Goal: Information Seeking & Learning: Learn about a topic

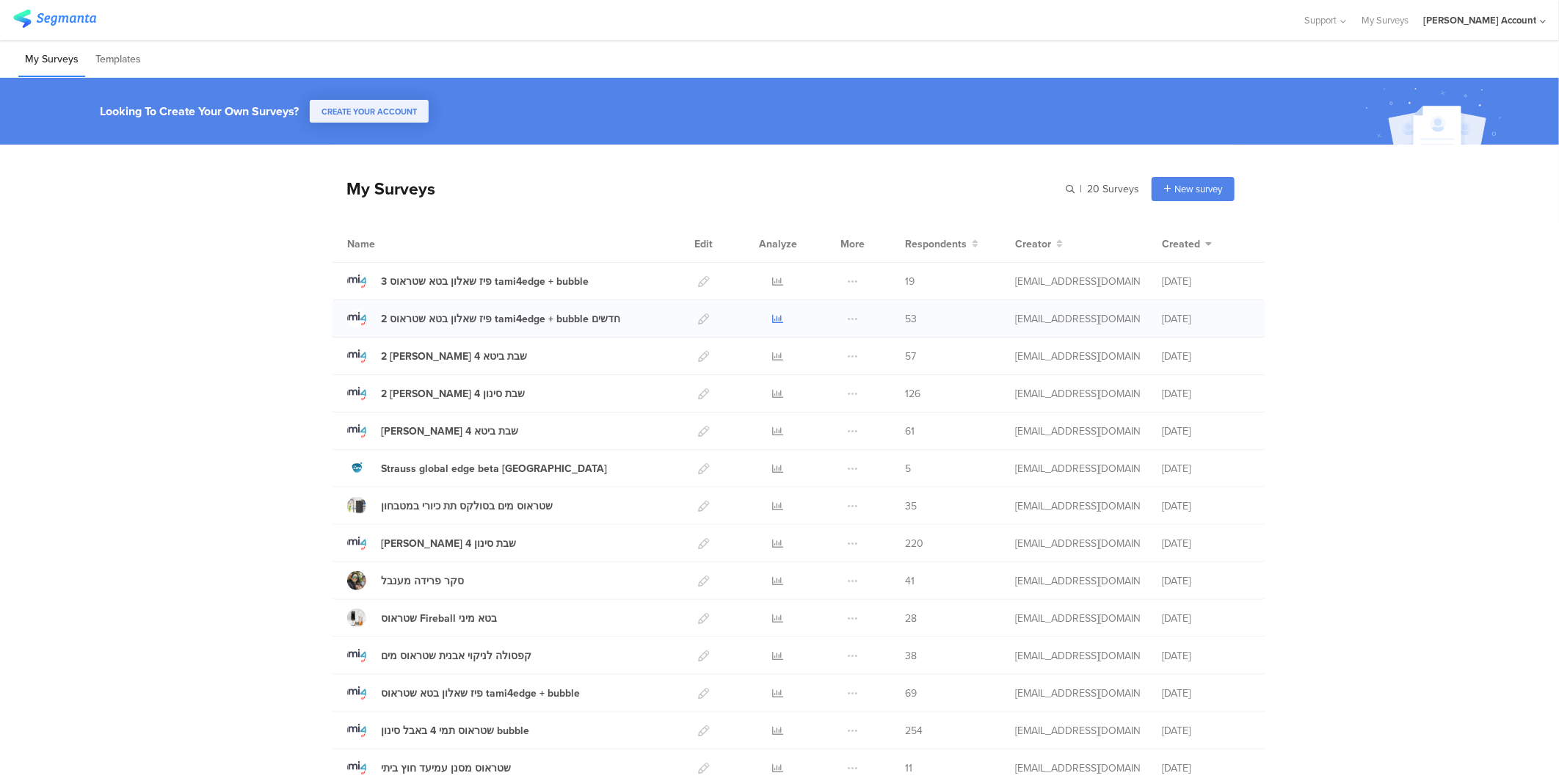
click at [773, 318] on icon at bounding box center [778, 318] width 11 height 11
click at [465, 280] on div "3 פיז שאלון בטא שטראוס tami4edge + bubble" at bounding box center [485, 281] width 208 height 15
click at [773, 273] on link at bounding box center [778, 281] width 11 height 37
click at [773, 693] on icon at bounding box center [778, 693] width 11 height 11
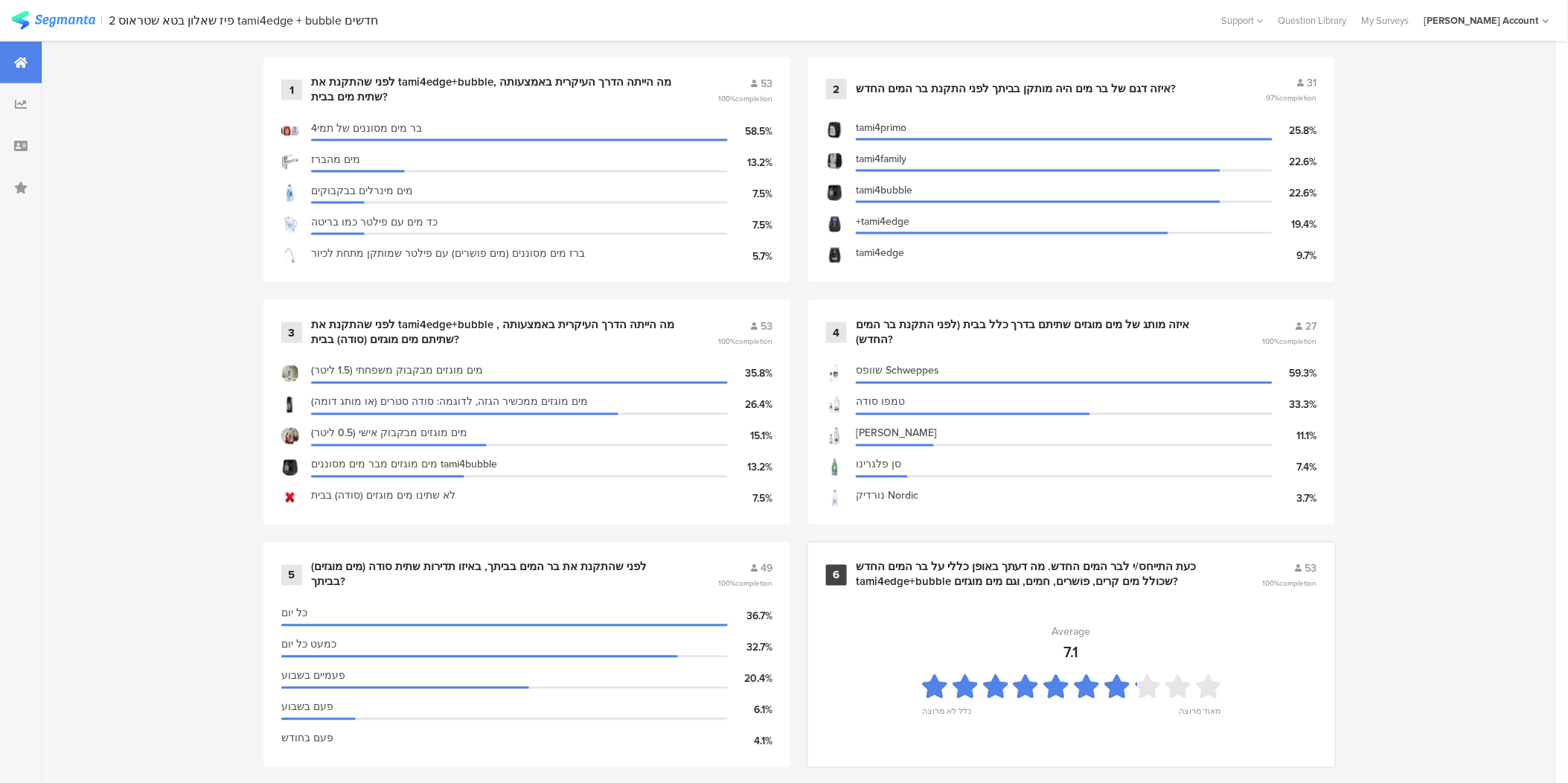
scroll to position [744, 0]
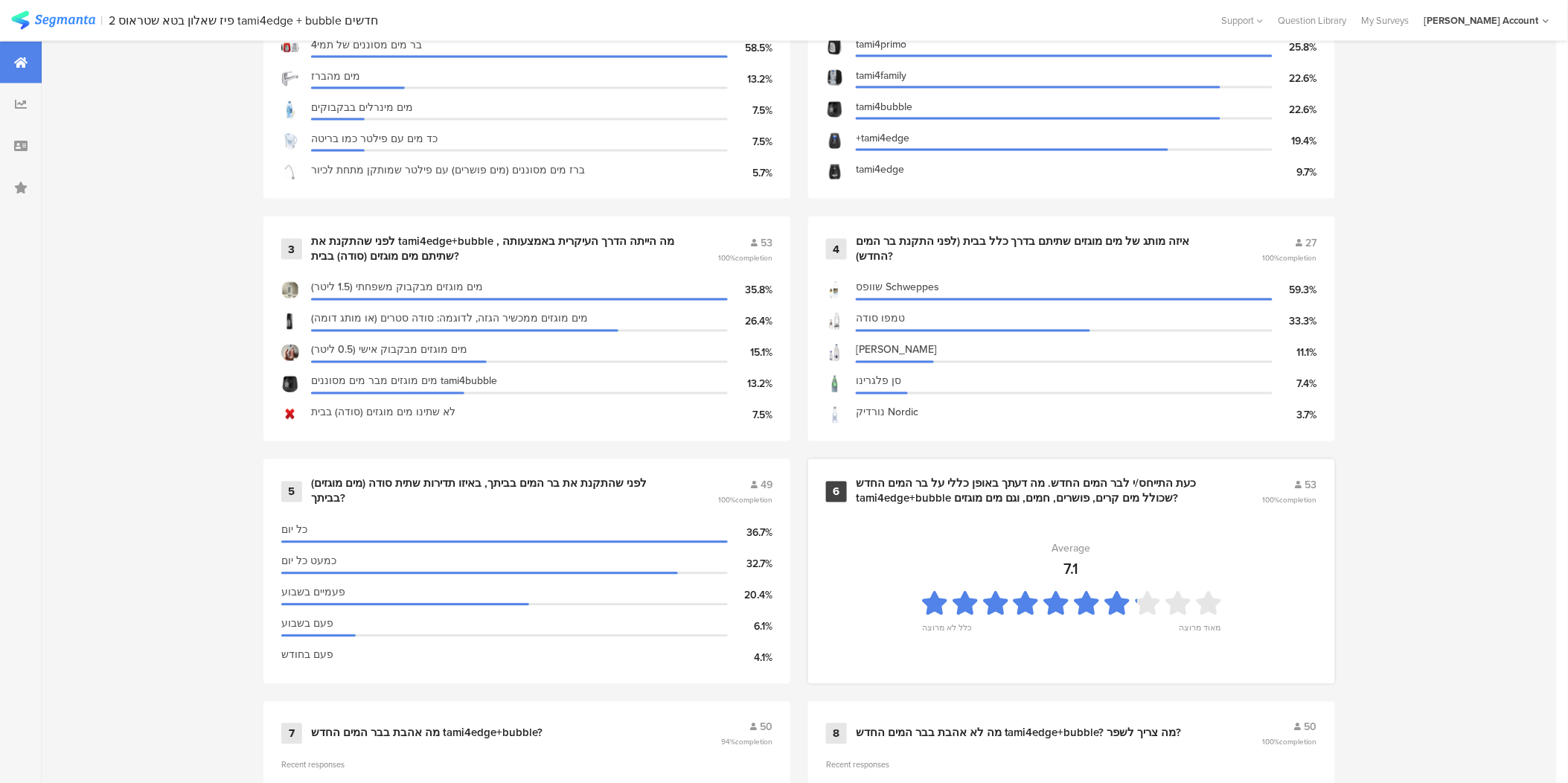
click at [1055, 492] on div "כעת התייחס/י לבר המים החדש. מה דעתך באופן כללי על בר המים החדש tami4edge+bubble…" at bounding box center [1041, 491] width 371 height 29
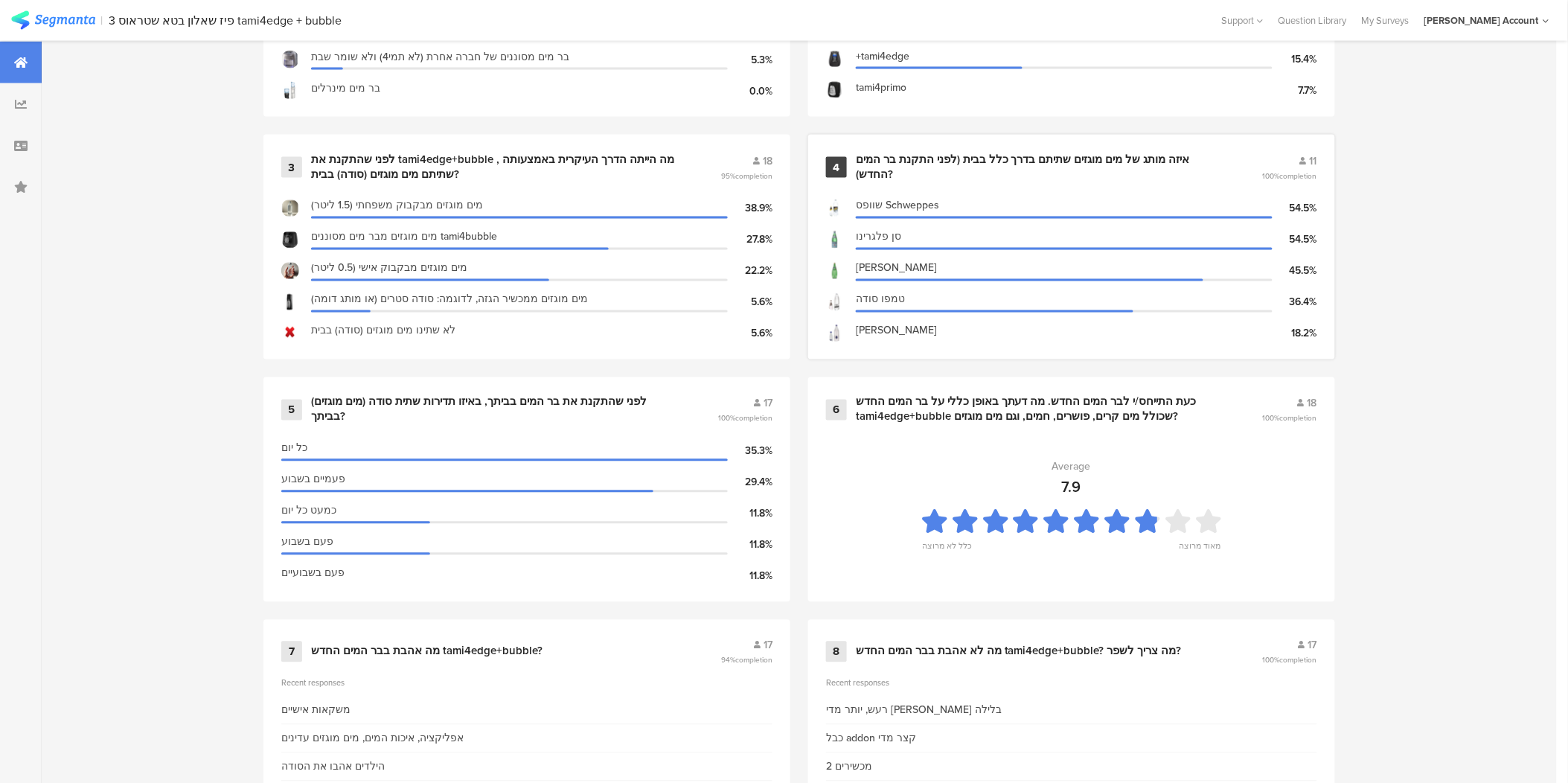
scroll to position [827, 0]
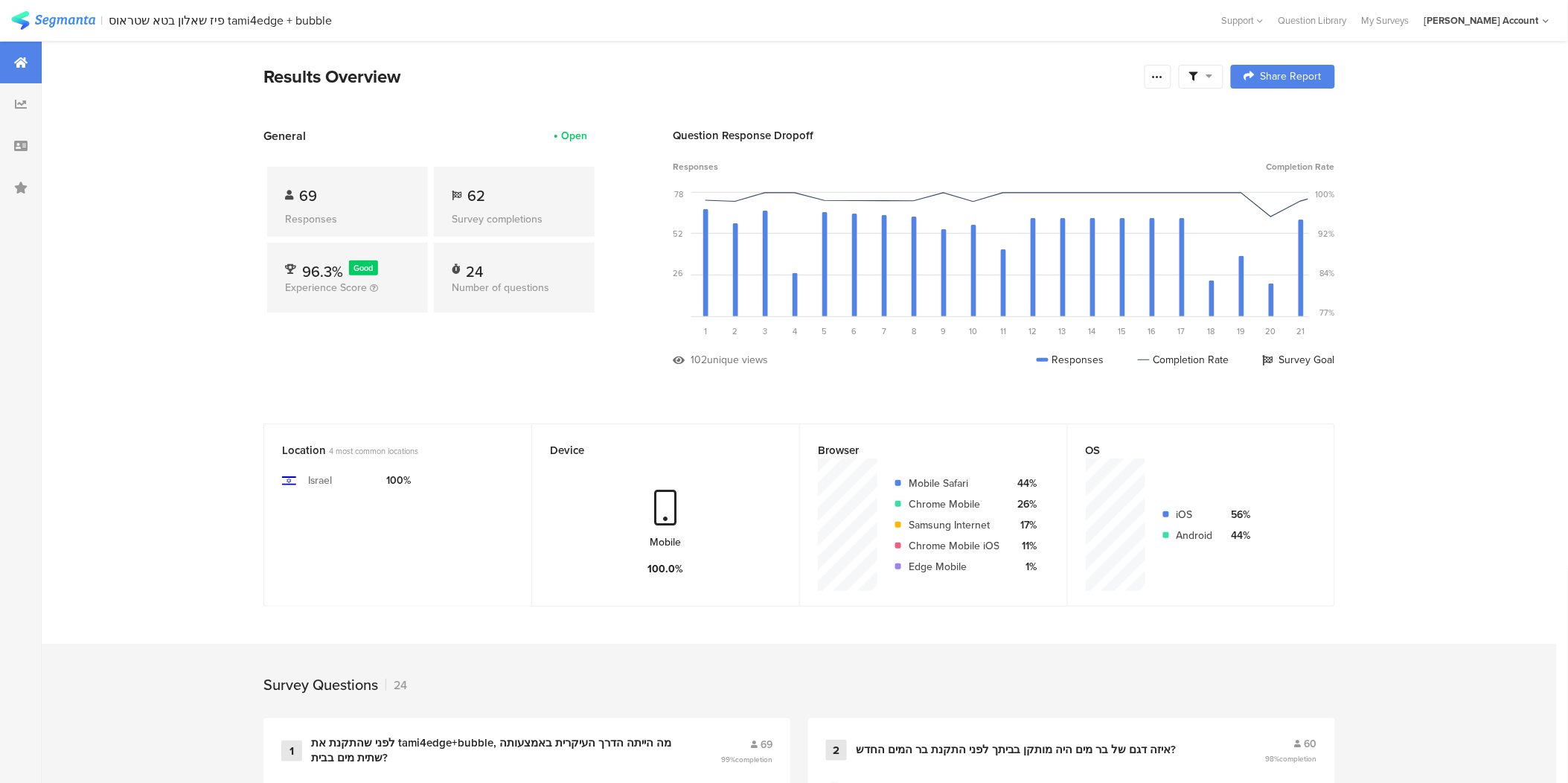
click at [726, 373] on div "Question Response Dropoff Responses Completion Rate 78 52 26 0 Sorry, your brow…" at bounding box center [1004, 259] width 662 height 263
